Goal: Entertainment & Leisure: Browse casually

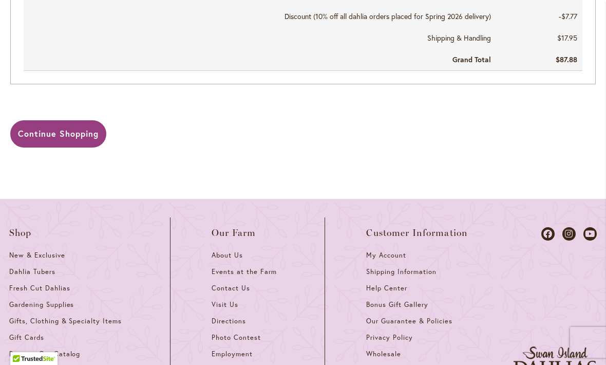
scroll to position [796, 0]
click at [59, 288] on link "Fresh Cut Dahlias" at bounding box center [69, 291] width 120 height 16
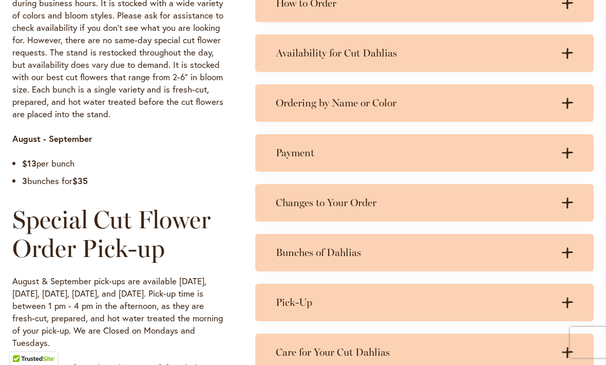
scroll to position [608, 0]
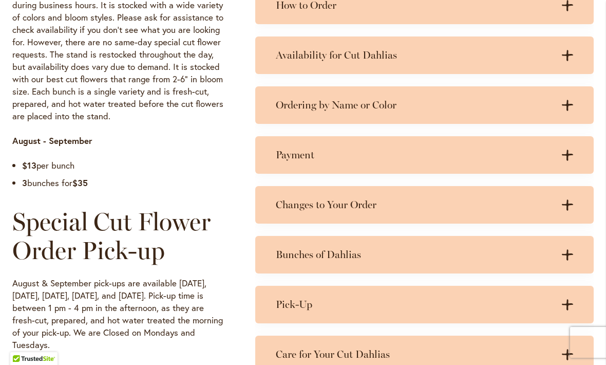
click at [532, 249] on h3 "Bunches of Dahlias" at bounding box center [414, 254] width 277 height 13
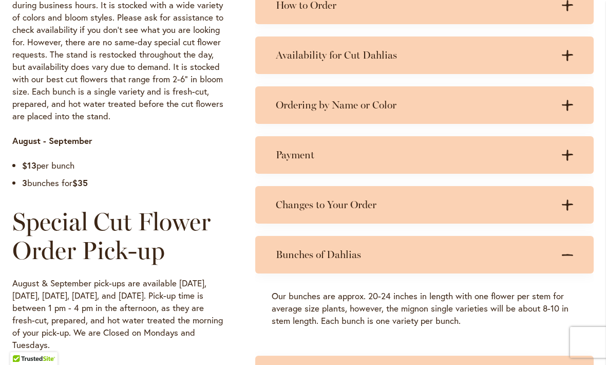
click at [491, 103] on h3 "Ordering by Name or Color" at bounding box center [414, 105] width 277 height 13
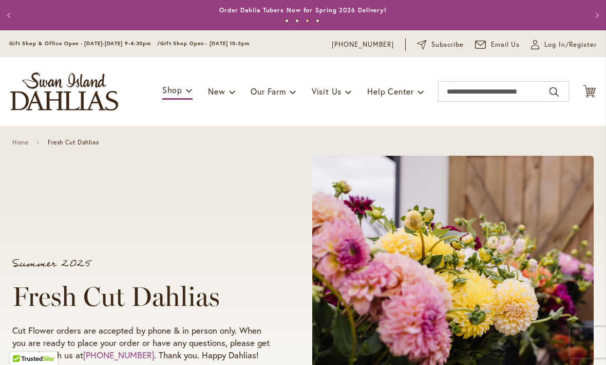
scroll to position [0, 0]
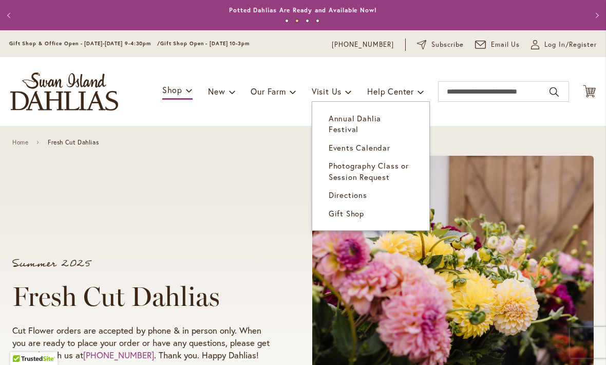
click at [381, 116] on span "Annual Dahlia Festival" at bounding box center [355, 123] width 52 height 21
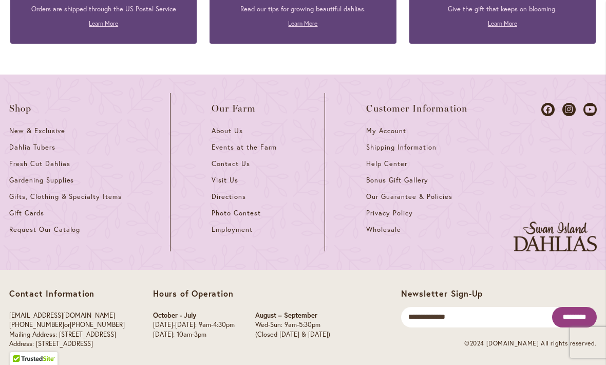
scroll to position [2866, 0]
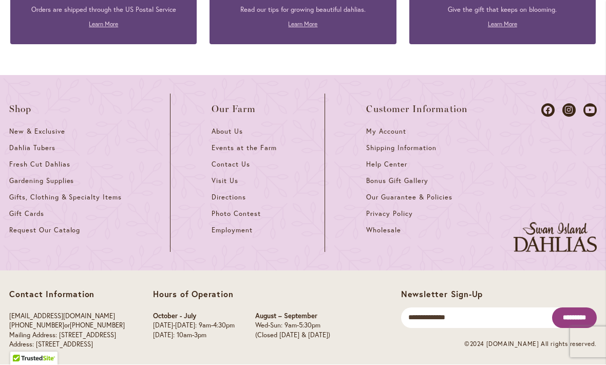
click at [224, 210] on span "Photo Contest" at bounding box center [236, 214] width 49 height 9
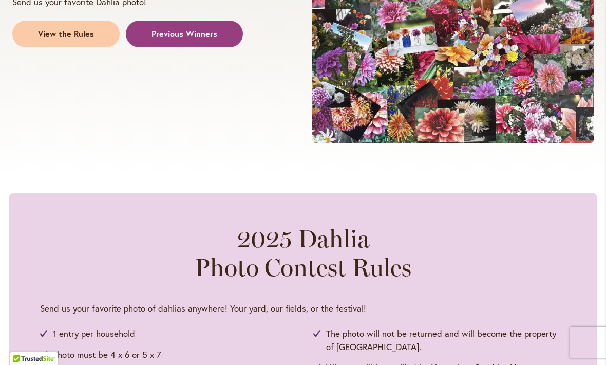
scroll to position [321, 0]
click at [205, 35] on span "Previous Winners" at bounding box center [185, 34] width 66 height 12
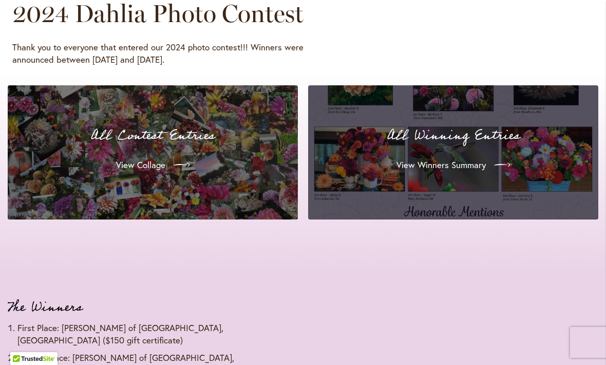
scroll to position [1006, 0]
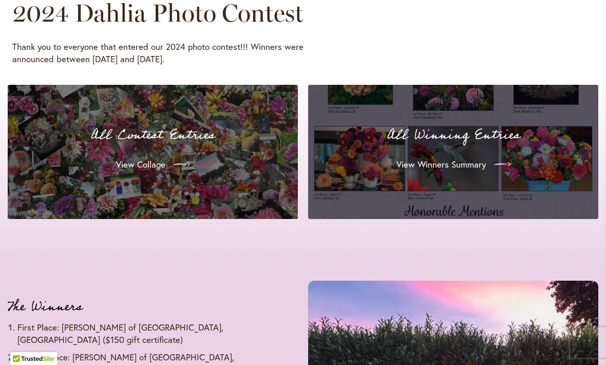
click at [470, 158] on span "View Winners Summary" at bounding box center [441, 164] width 89 height 12
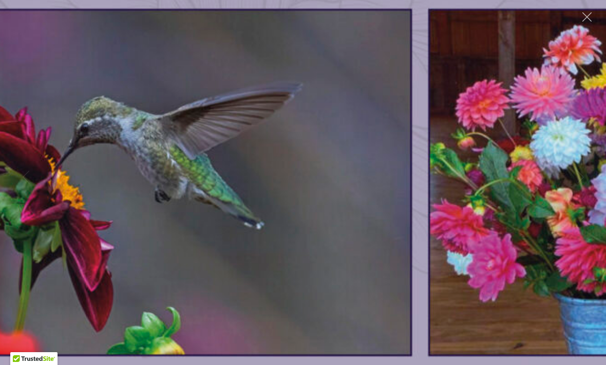
click at [528, 251] on img at bounding box center [169, 146] width 1557 height 2334
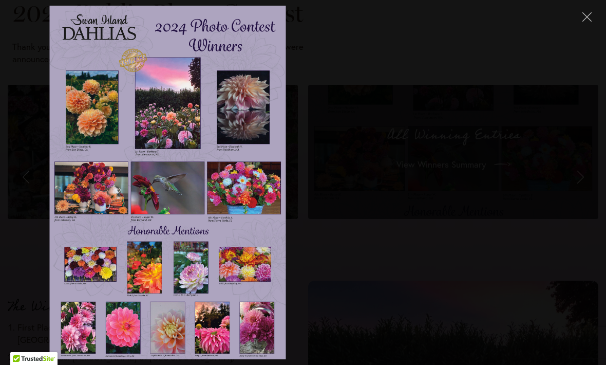
click at [258, 181] on img at bounding box center [168, 183] width 236 height 354
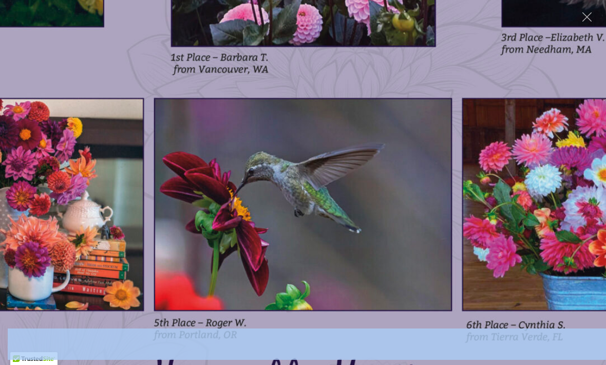
click at [239, 253] on img at bounding box center [303, 183] width 955 height 1432
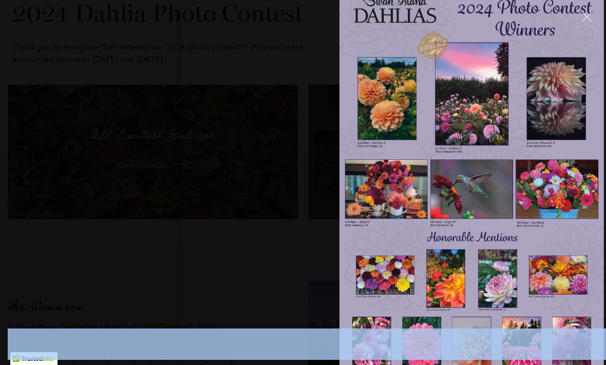
click at [561, 98] on img at bounding box center [472, 183] width 265 height 397
